Goal: Transaction & Acquisition: Purchase product/service

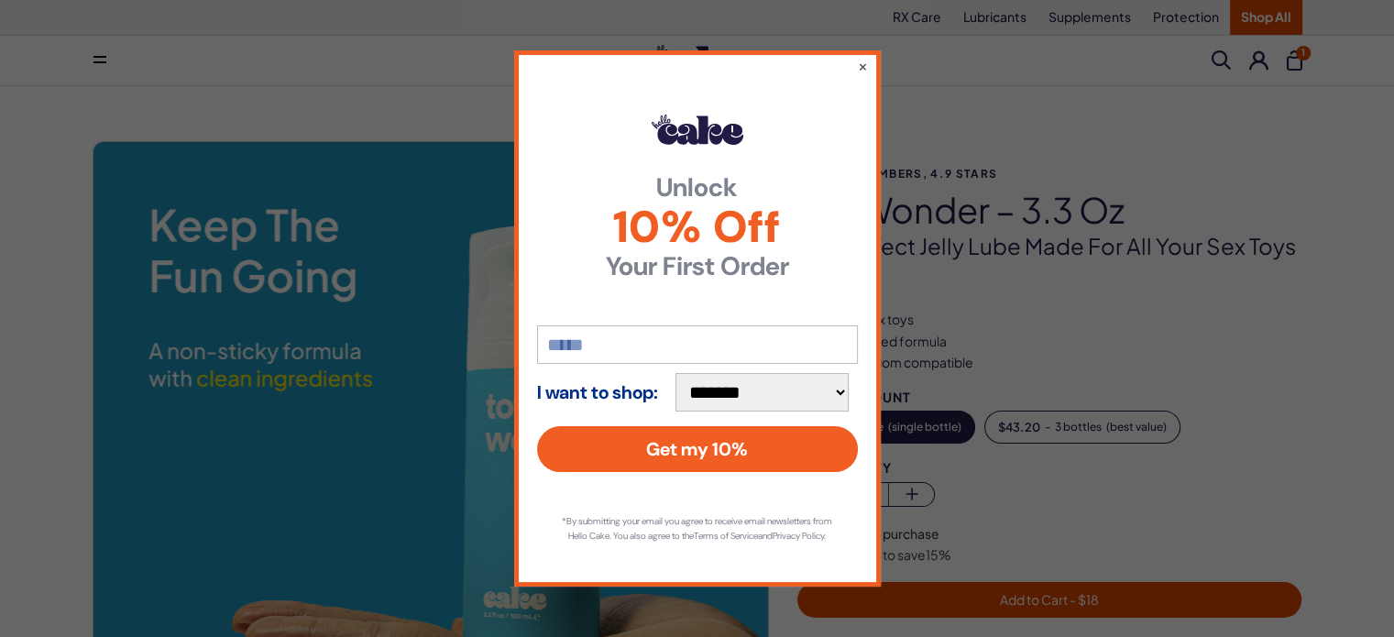
click at [796, 66] on div "**********" at bounding box center [697, 317] width 367 height 535
click at [850, 63] on div "**********" at bounding box center [697, 317] width 367 height 535
click at [864, 56] on button "×" at bounding box center [862, 66] width 12 height 22
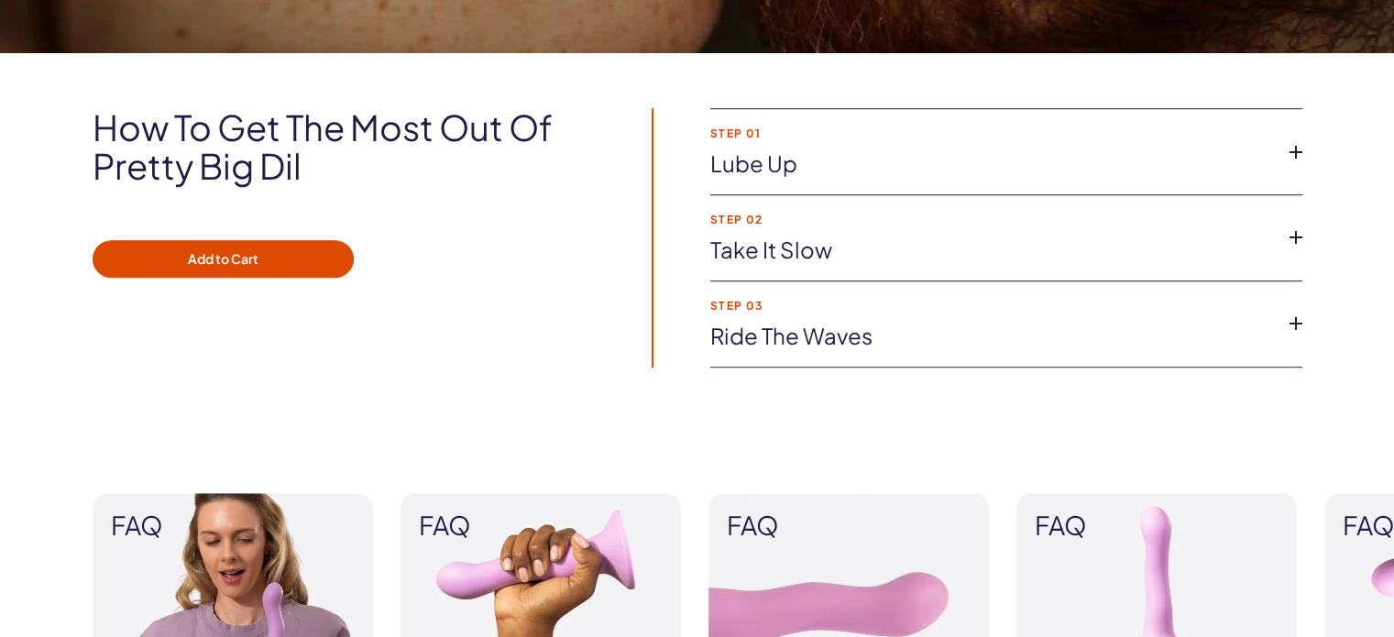
scroll to position [1650, 0]
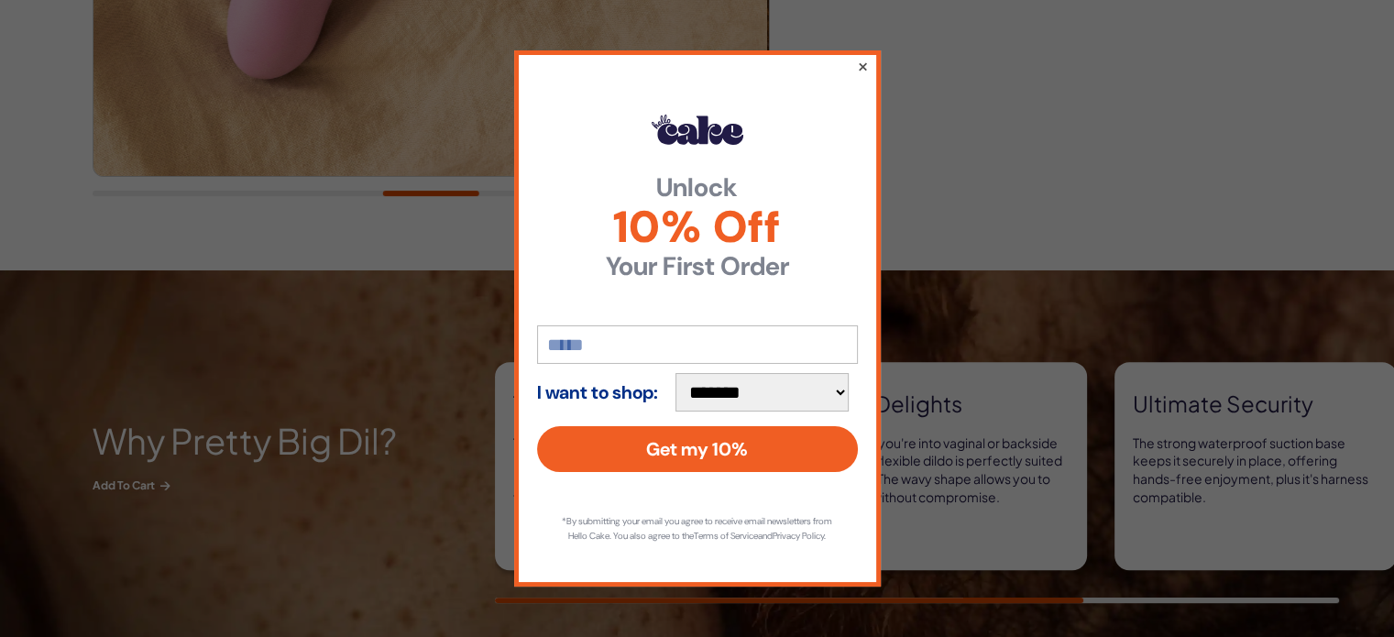
click at [865, 64] on button "×" at bounding box center [862, 66] width 12 height 22
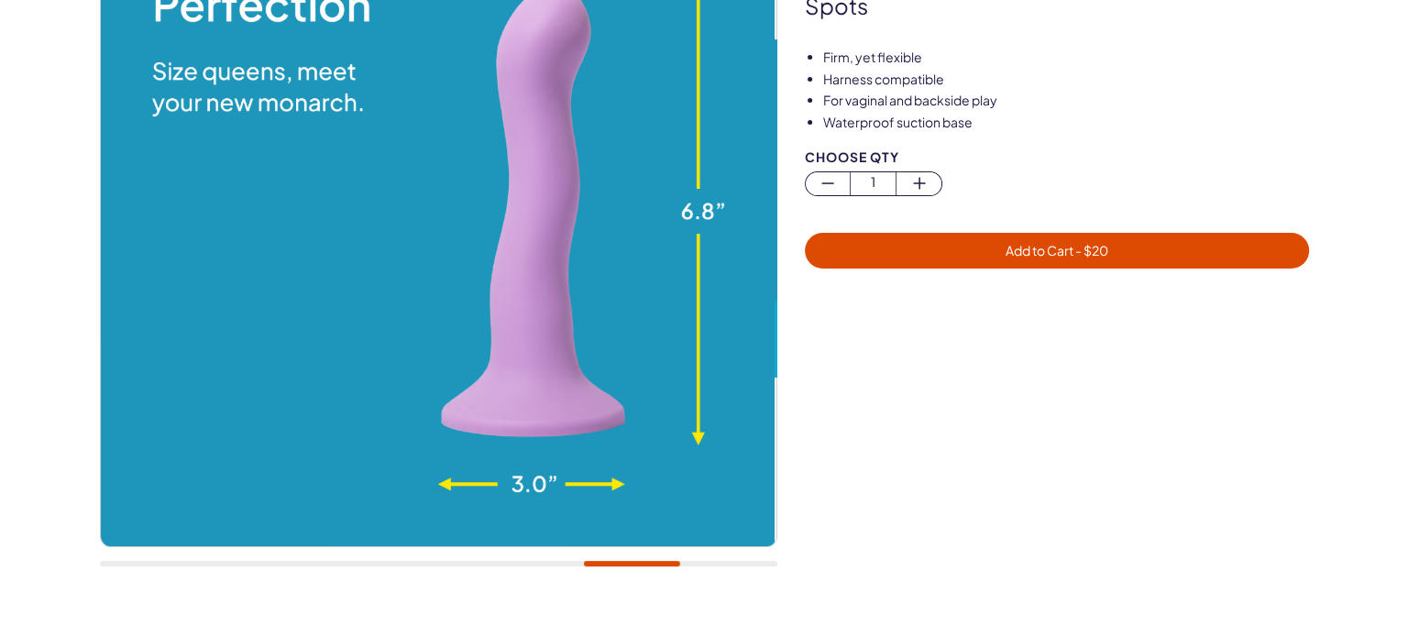
scroll to position [275, 0]
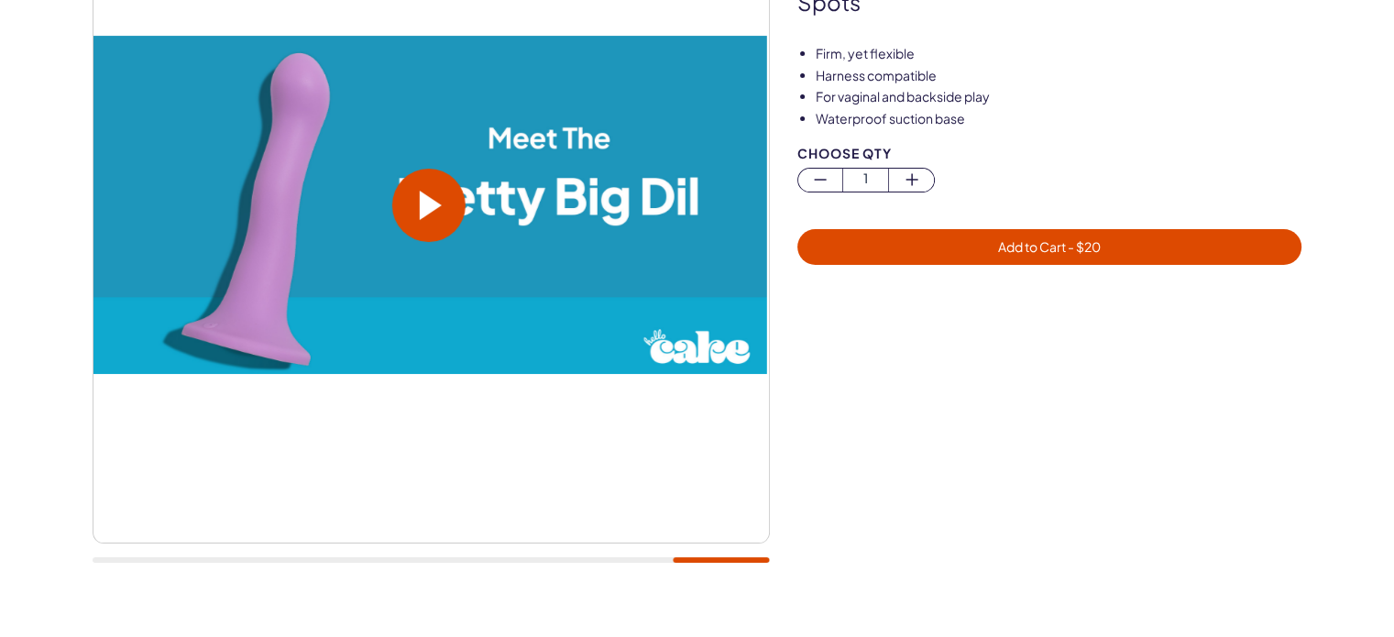
click at [1080, 247] on span "- $ 20" at bounding box center [1083, 246] width 35 height 16
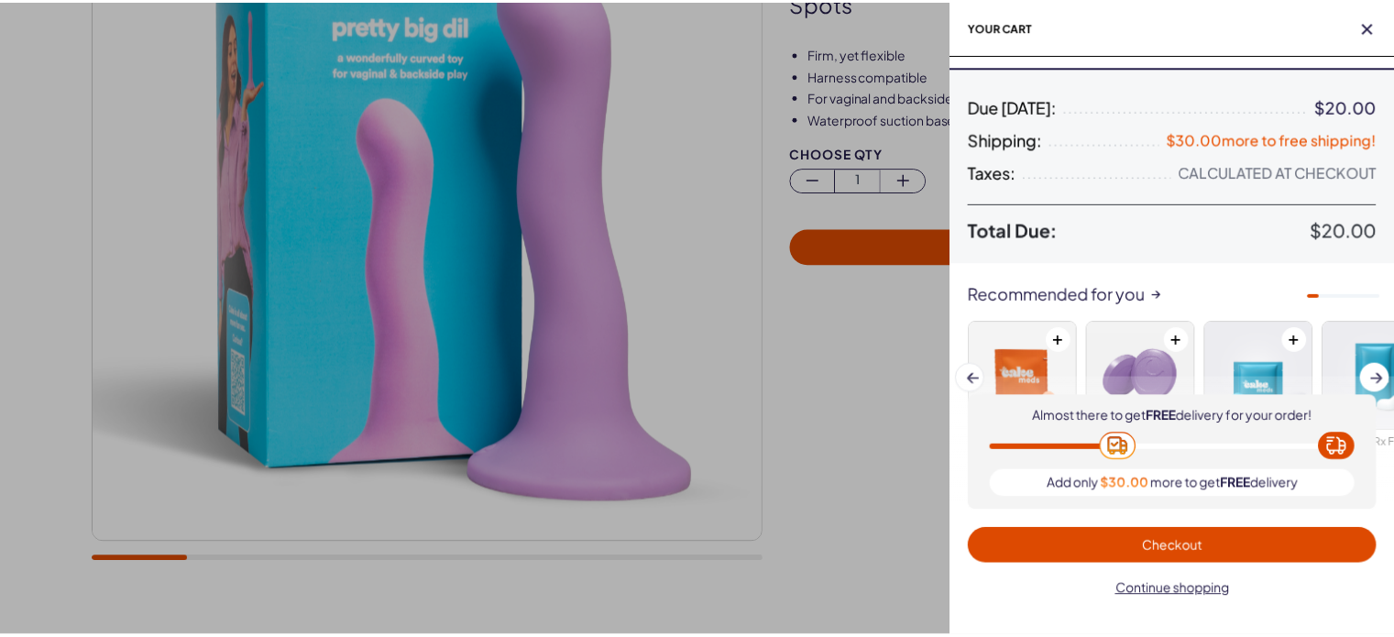
scroll to position [0, 0]
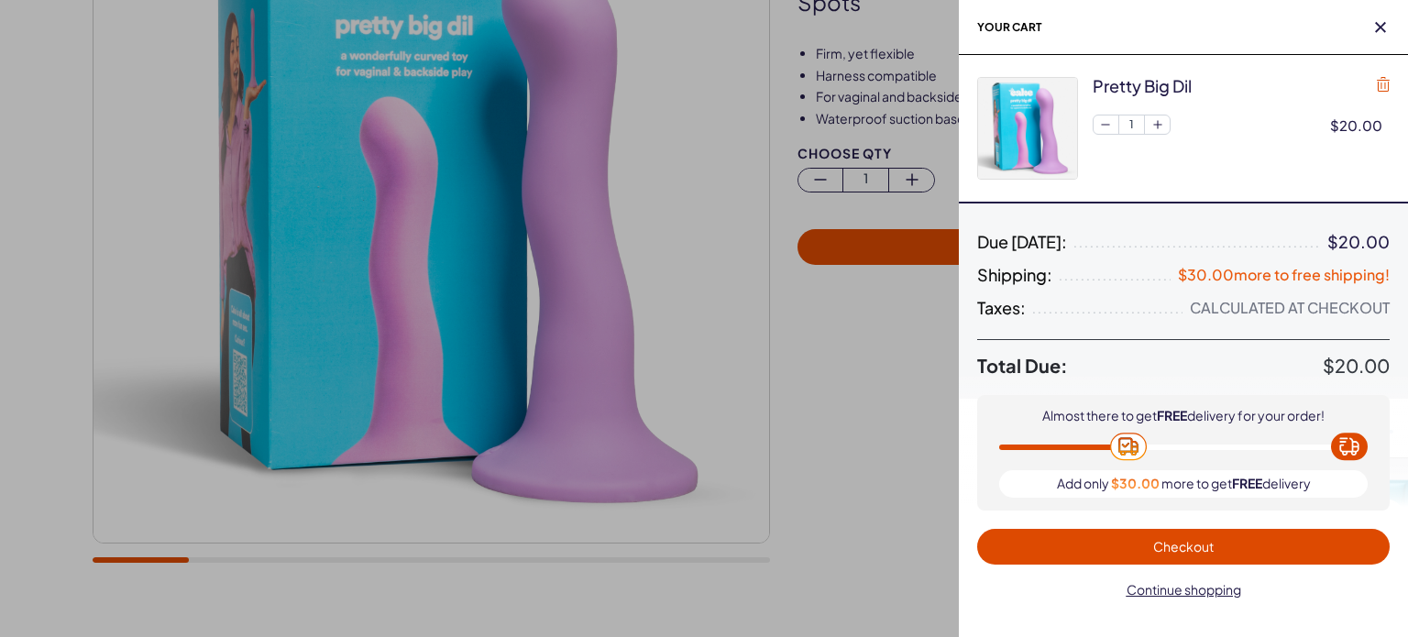
click at [1386, 82] on icon "button" at bounding box center [1382, 84] width 13 height 15
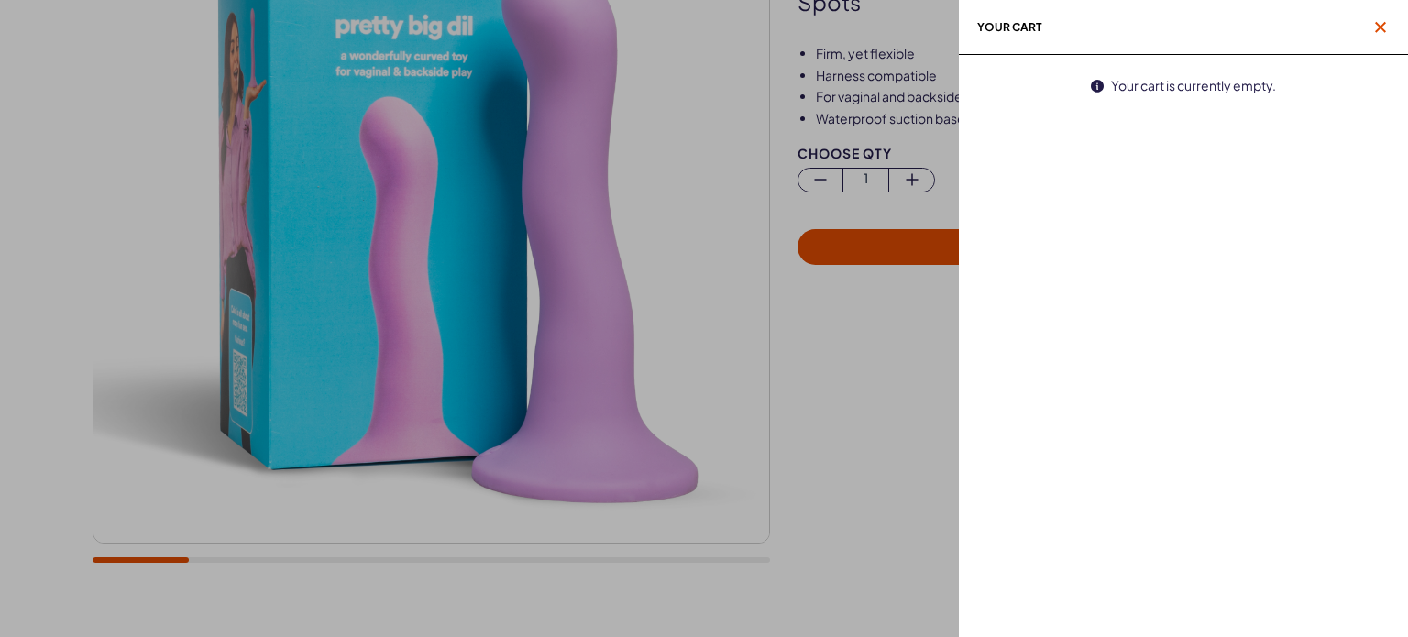
click at [1380, 19] on span "button" at bounding box center [1380, 27] width 18 height 18
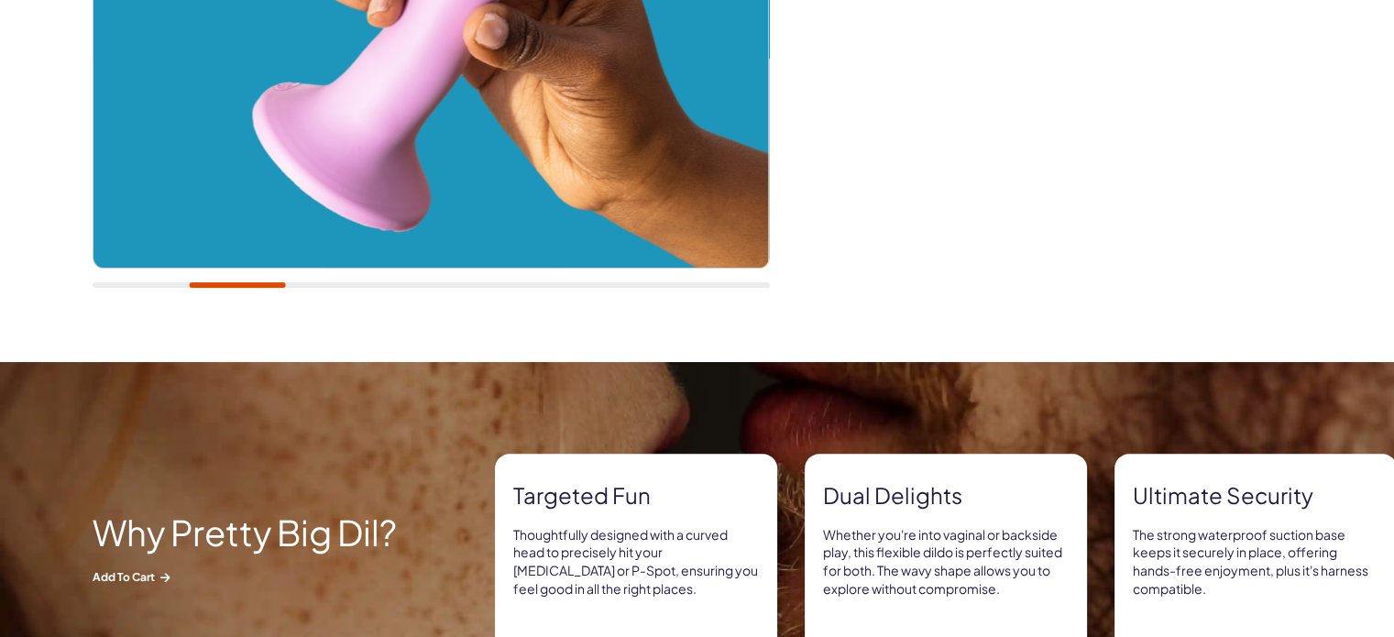
scroll to position [275, 0]
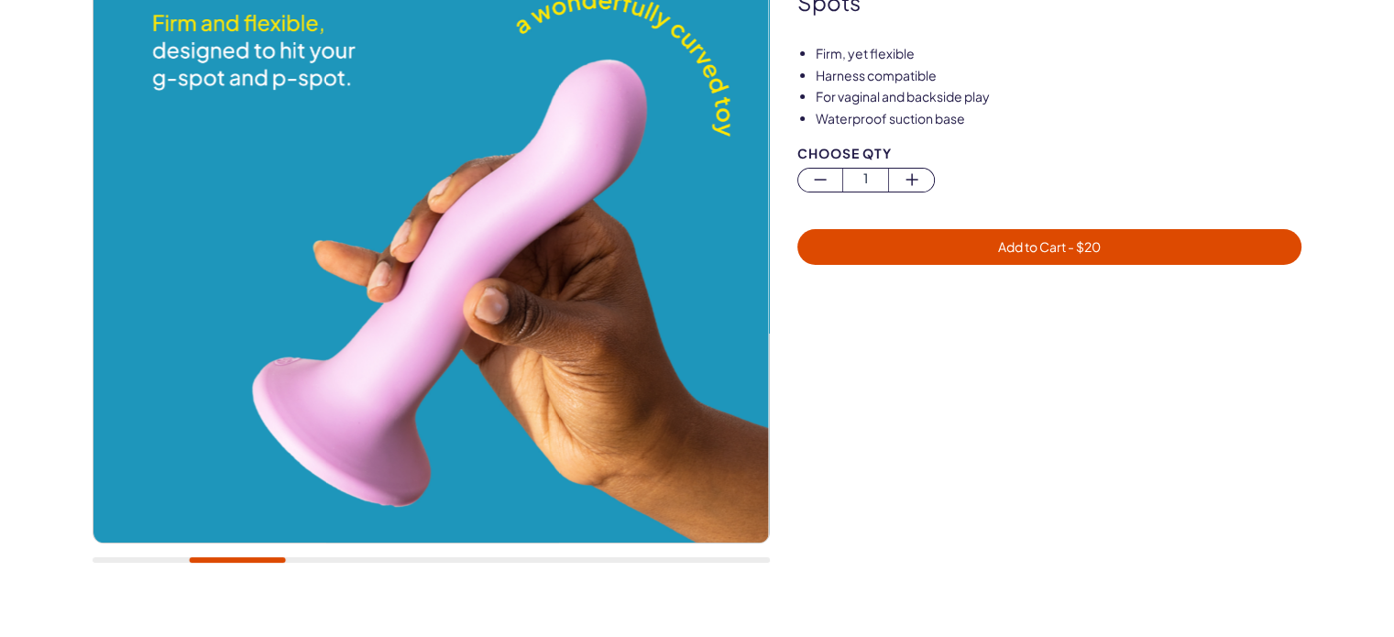
click at [279, 553] on div at bounding box center [431, 224] width 677 height 716
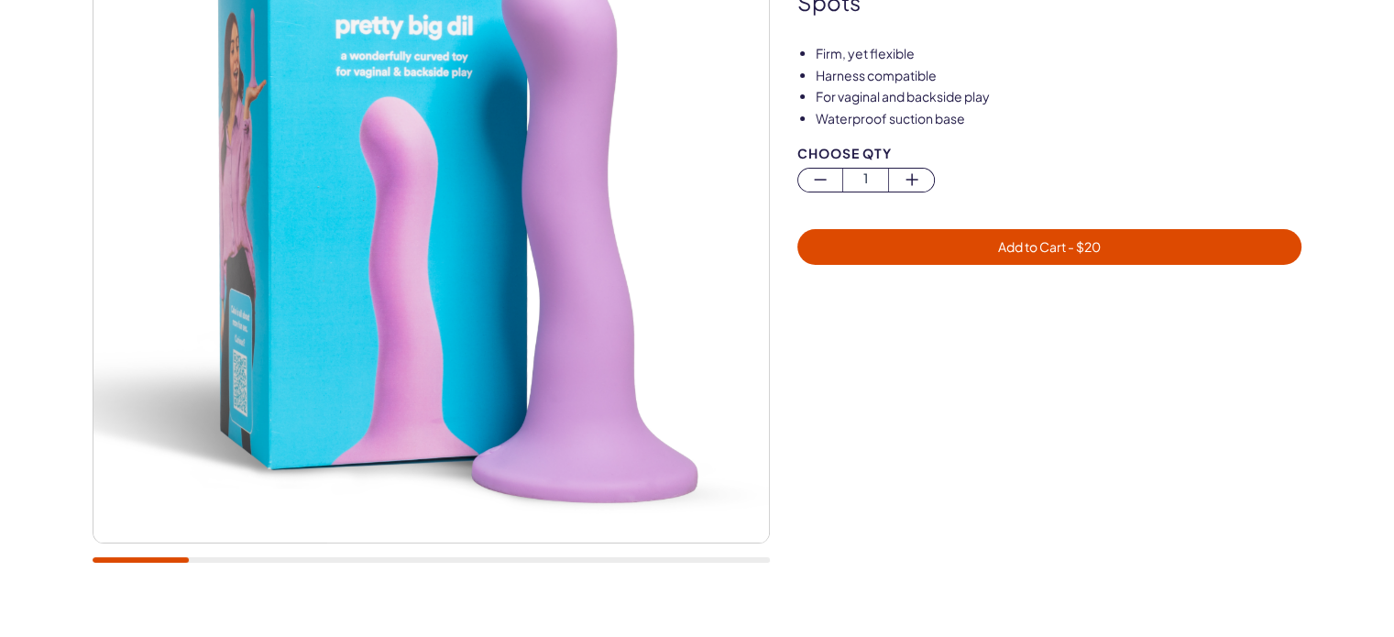
click at [143, 564] on div at bounding box center [431, 224] width 677 height 716
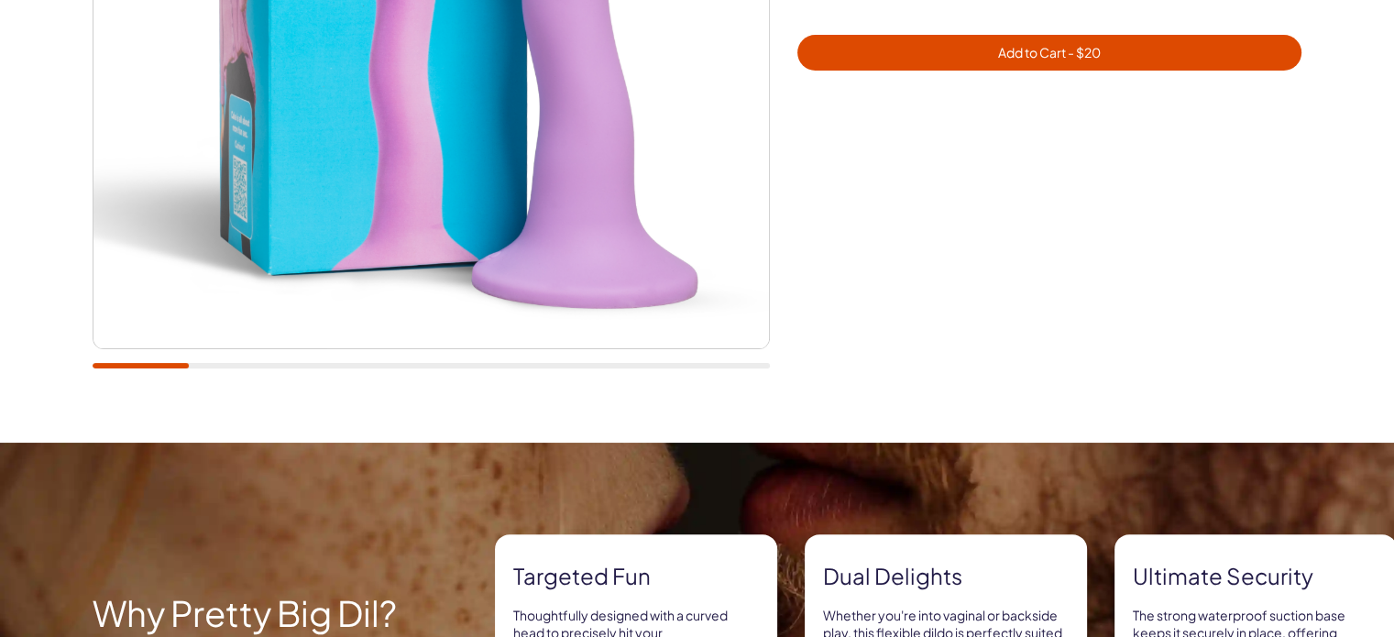
scroll to position [642, 0]
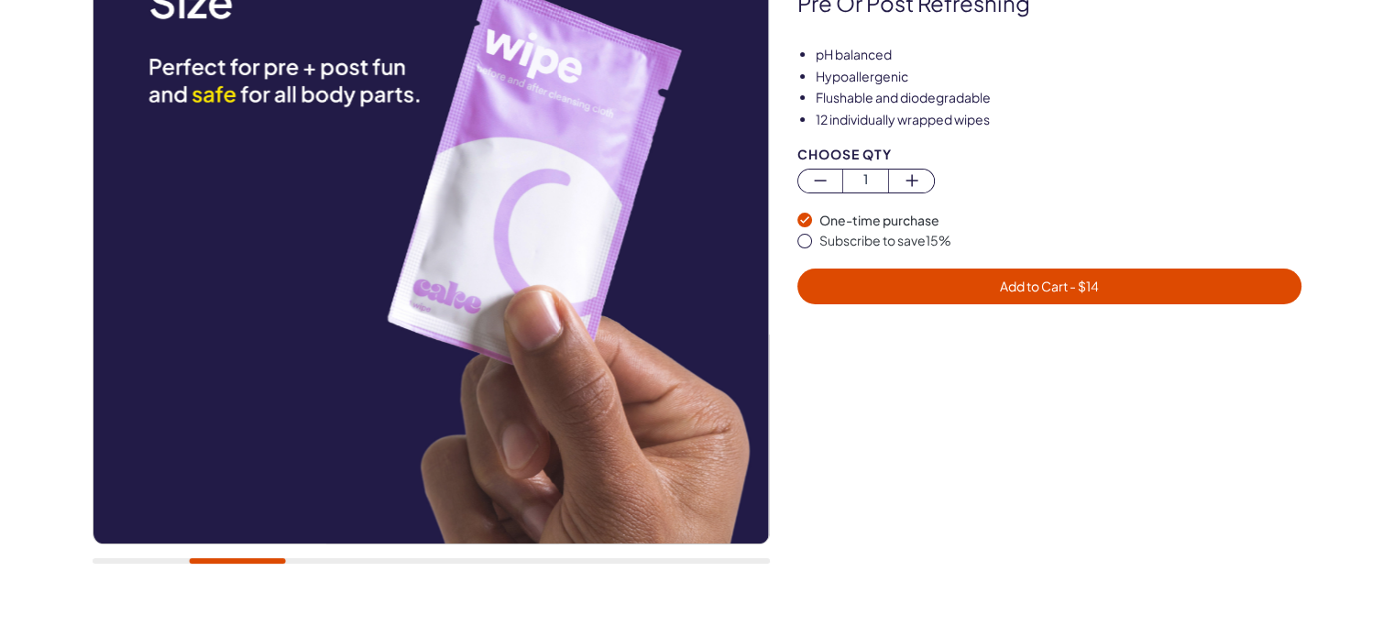
scroll to position [275, 0]
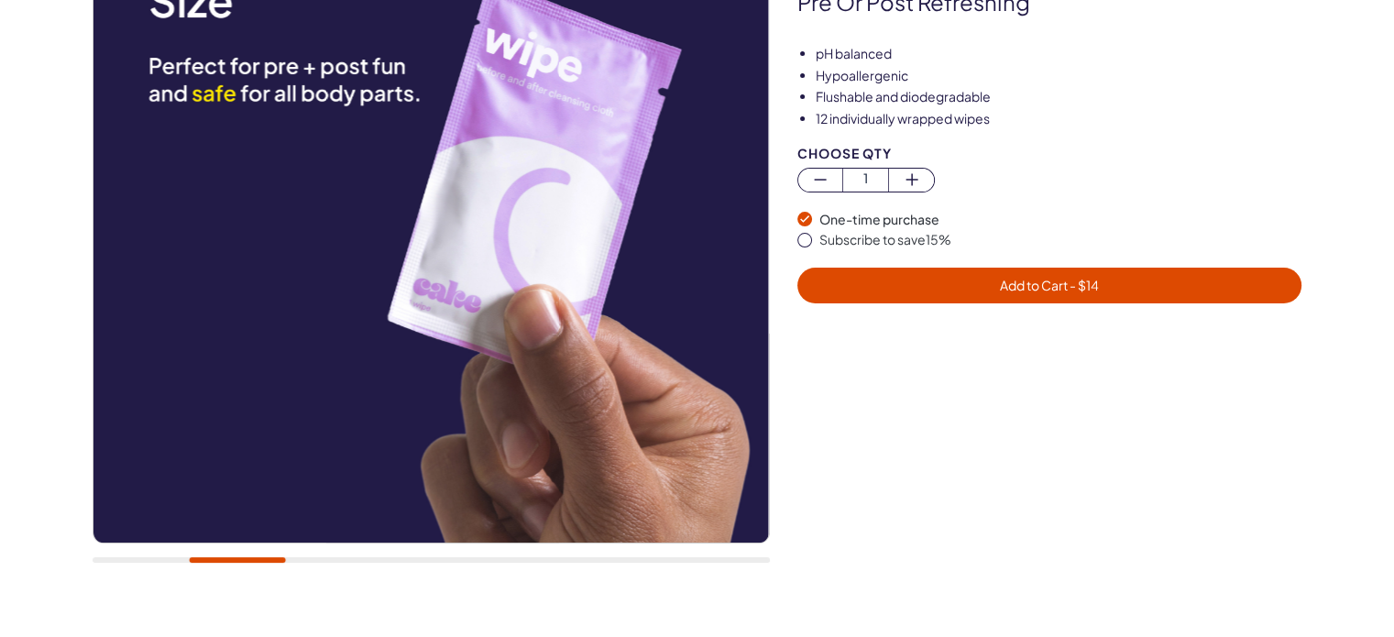
drag, startPoint x: 241, startPoint y: 563, endPoint x: 262, endPoint y: 564, distance: 21.1
click at [262, 564] on div at bounding box center [431, 224] width 677 height 716
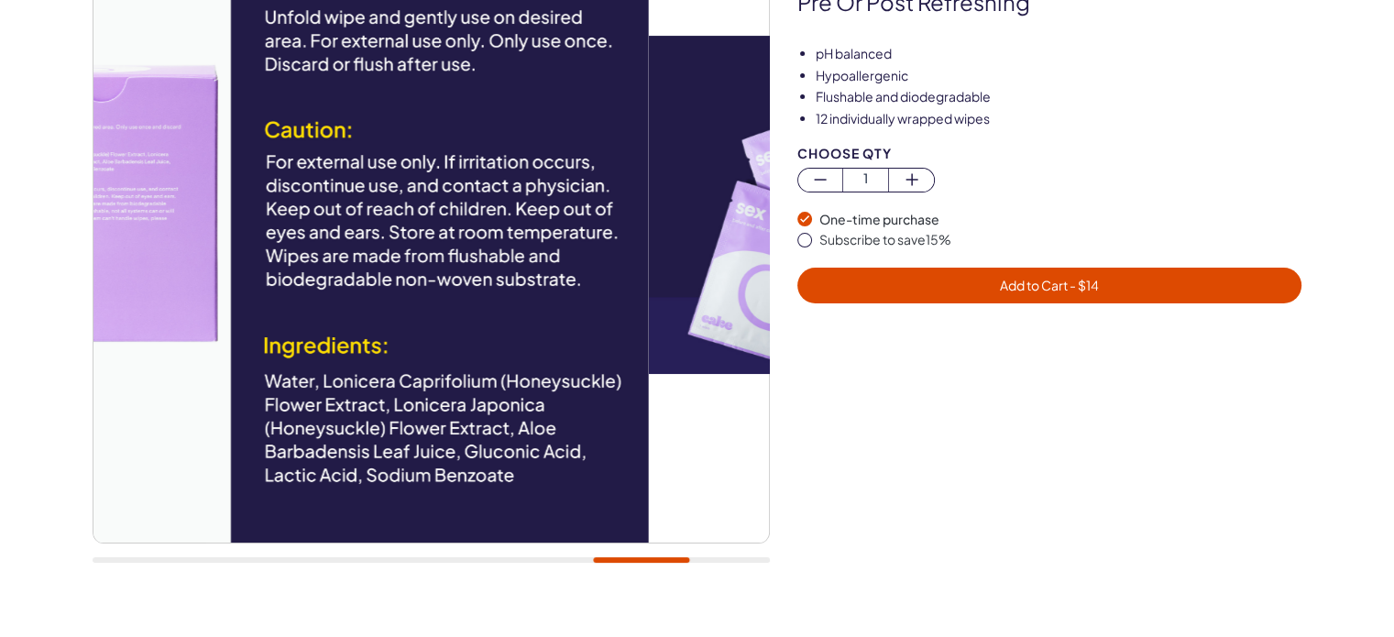
click at [688, 490] on div at bounding box center [431, 224] width 677 height 716
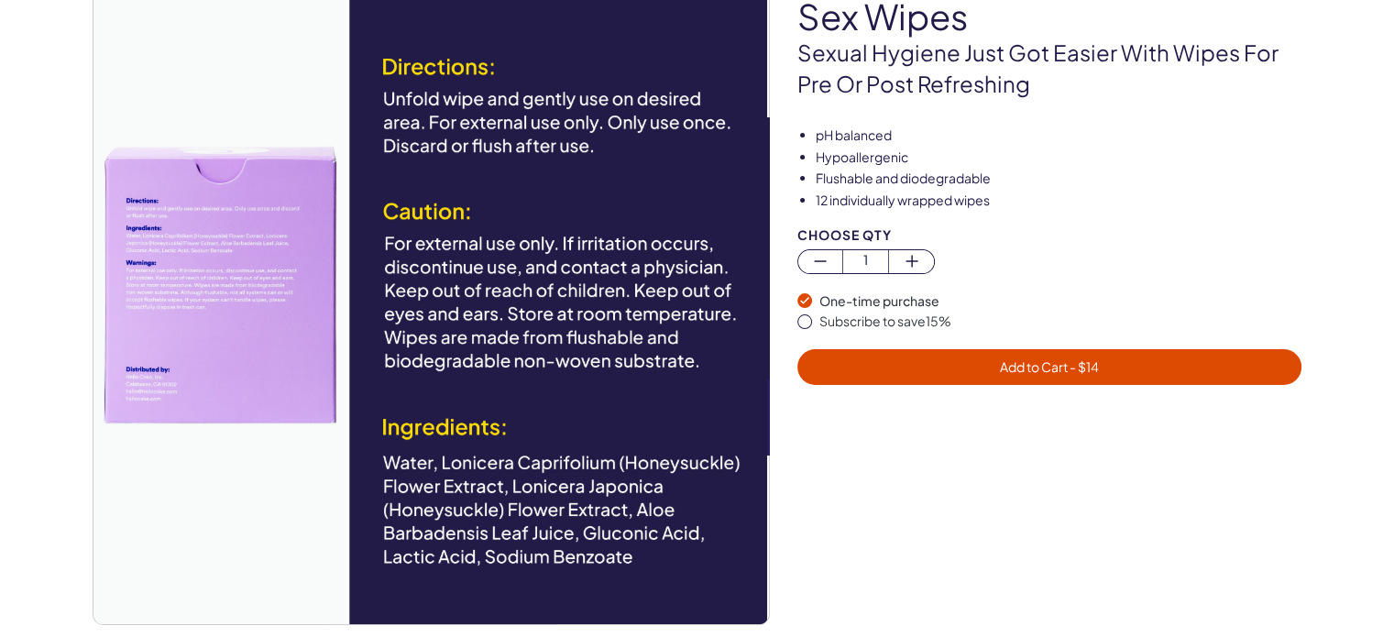
scroll to position [183, 0]
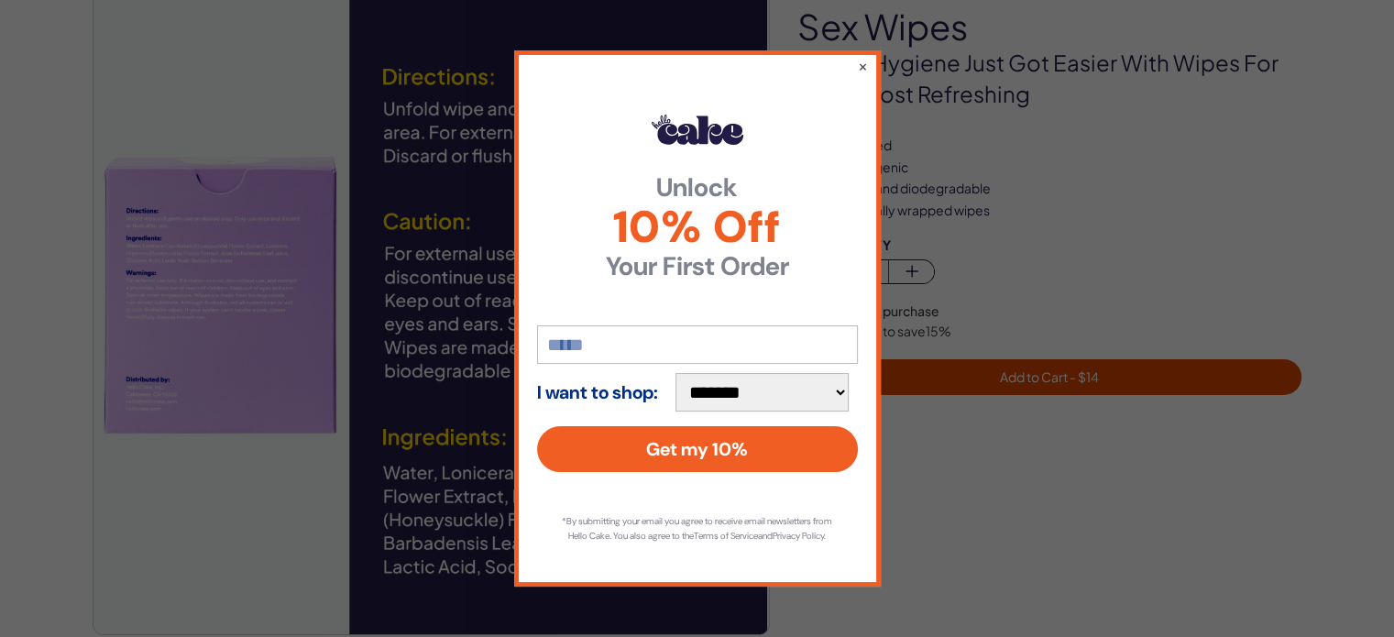
click at [869, 62] on div "**********" at bounding box center [697, 317] width 367 height 535
click at [862, 64] on button "×" at bounding box center [862, 66] width 12 height 22
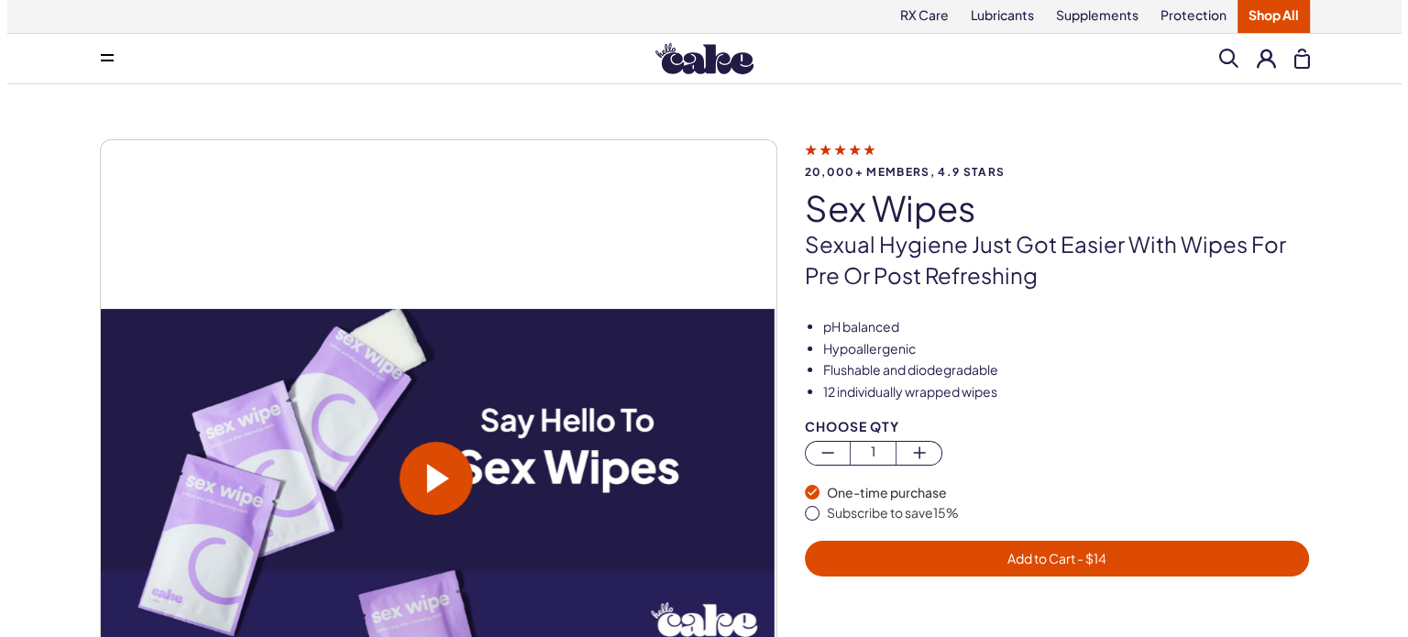
scroll to position [0, 0]
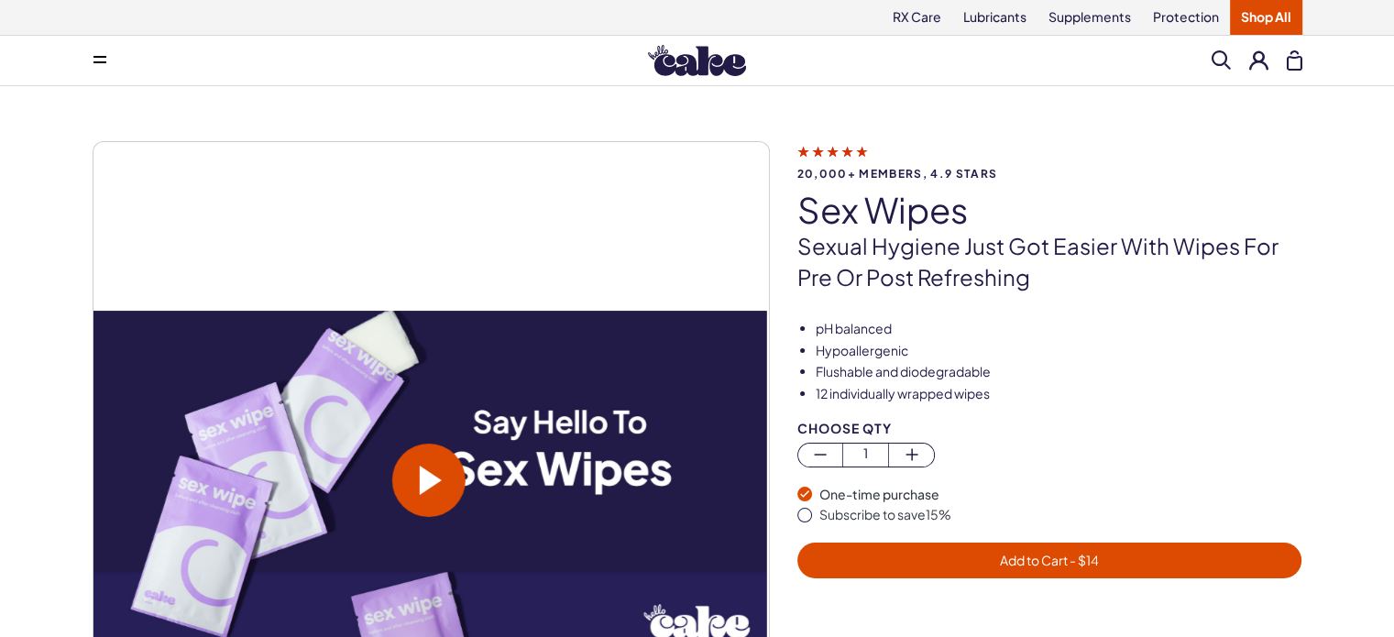
click at [1289, 53] on button at bounding box center [1295, 60] width 16 height 20
